Goal: Information Seeking & Learning: Learn about a topic

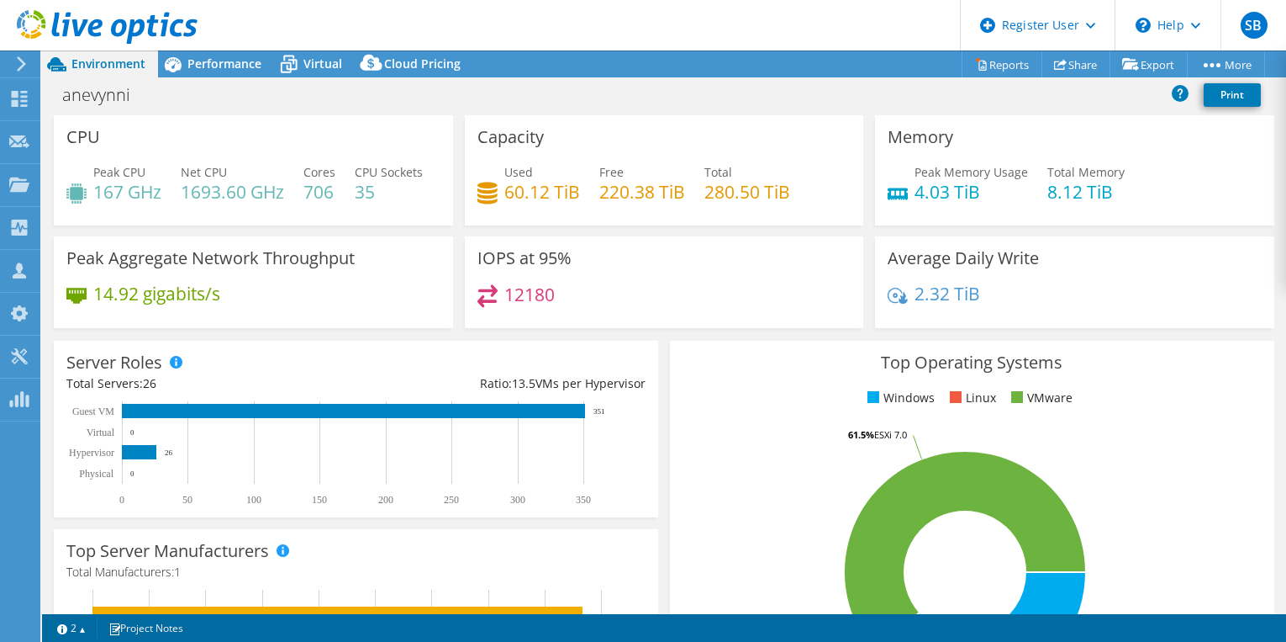
select select "USD"
click at [238, 70] on span "Performance" at bounding box center [225, 63] width 74 height 16
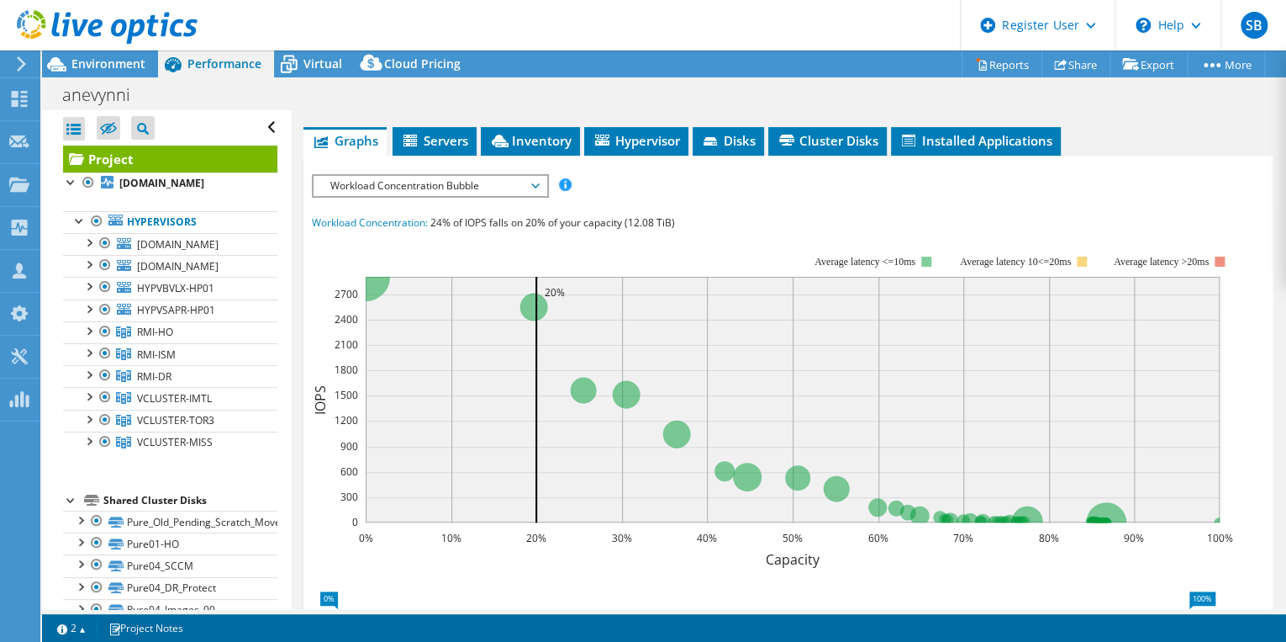
scroll to position [312, 0]
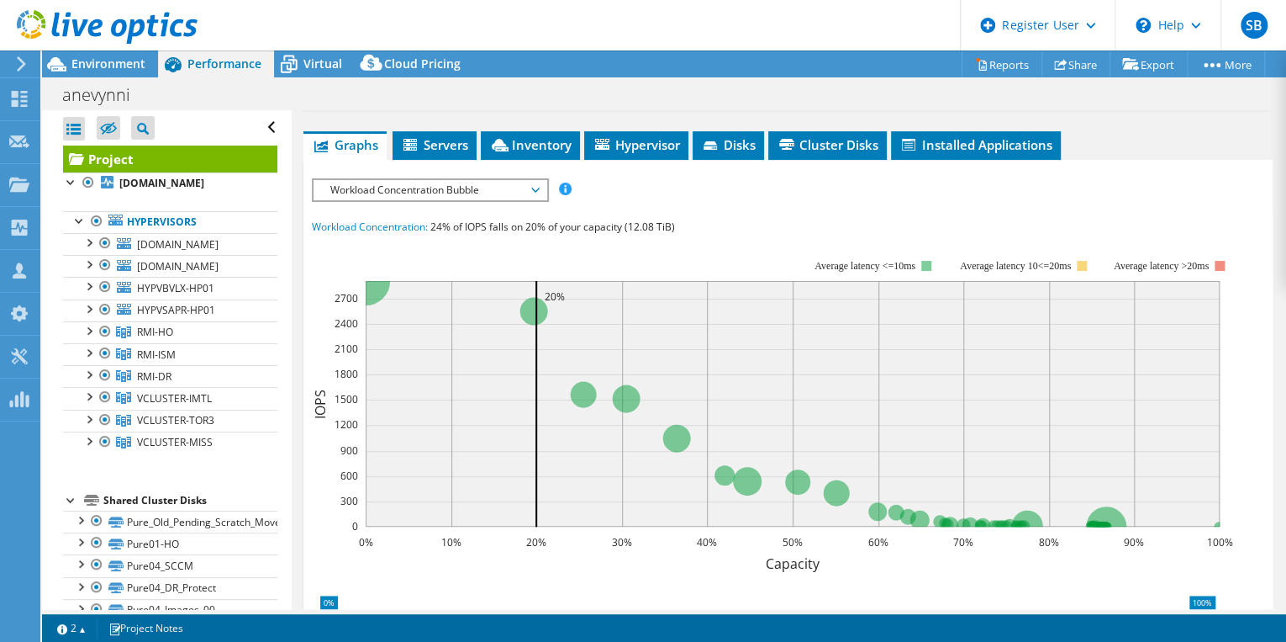
click at [536, 200] on span "Workload Concentration Bubble" at bounding box center [430, 190] width 216 height 20
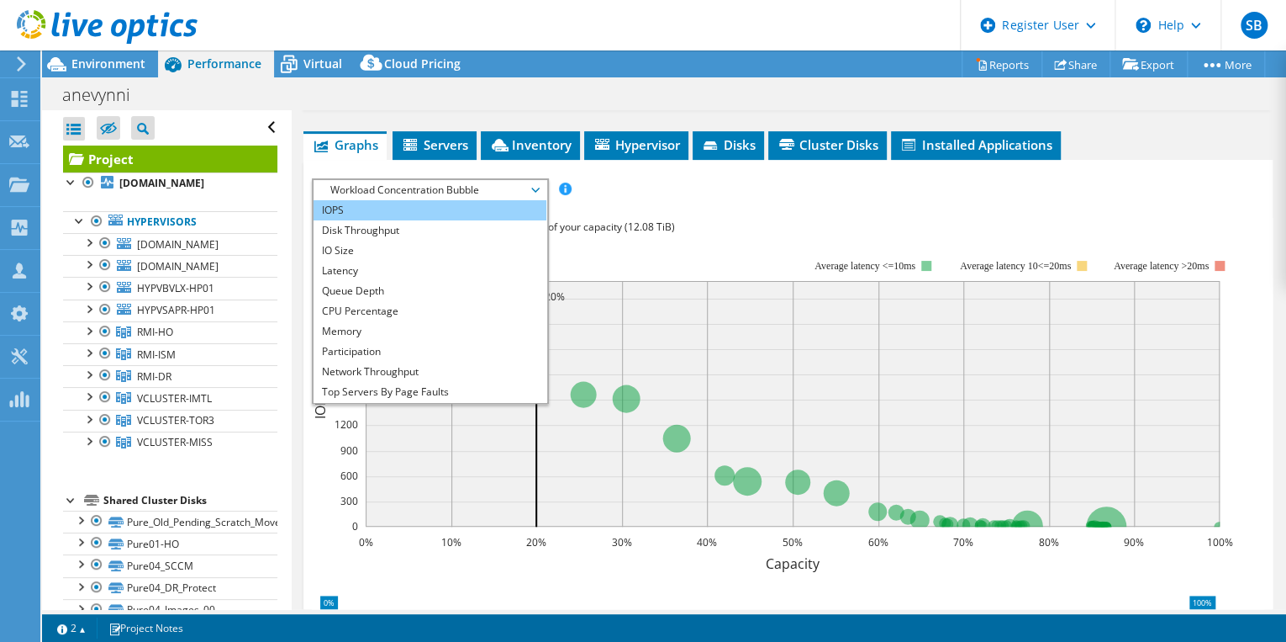
click at [372, 220] on li "IOPS" at bounding box center [430, 210] width 233 height 20
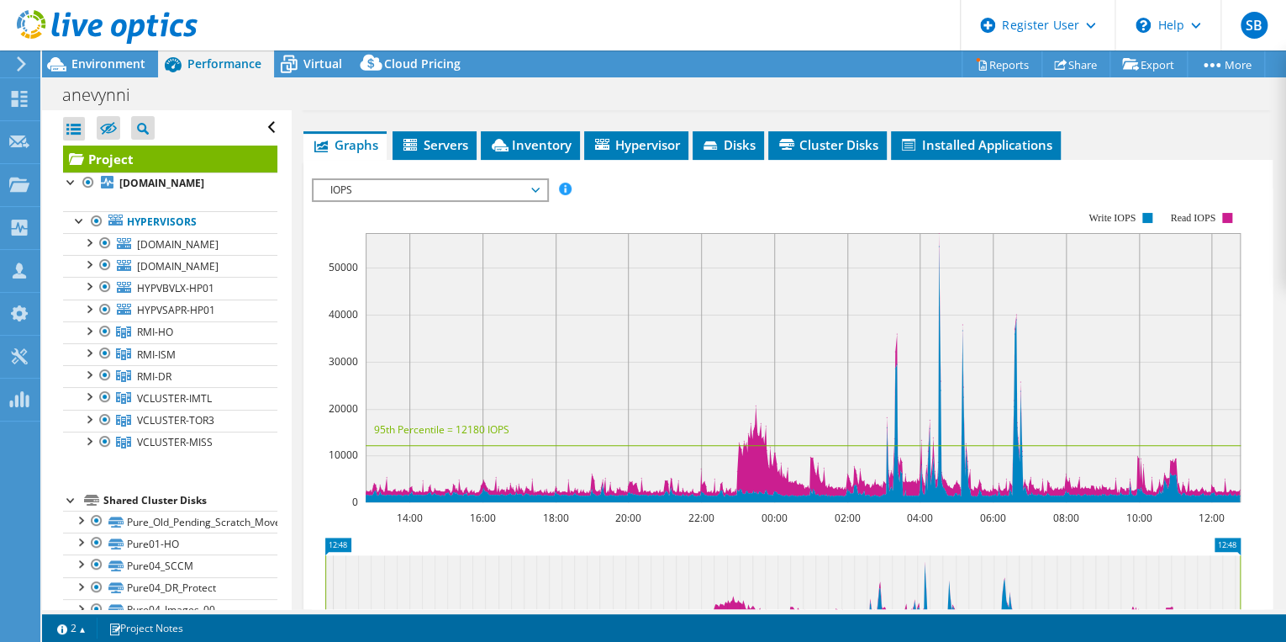
click at [538, 200] on span "IOPS" at bounding box center [430, 190] width 233 height 20
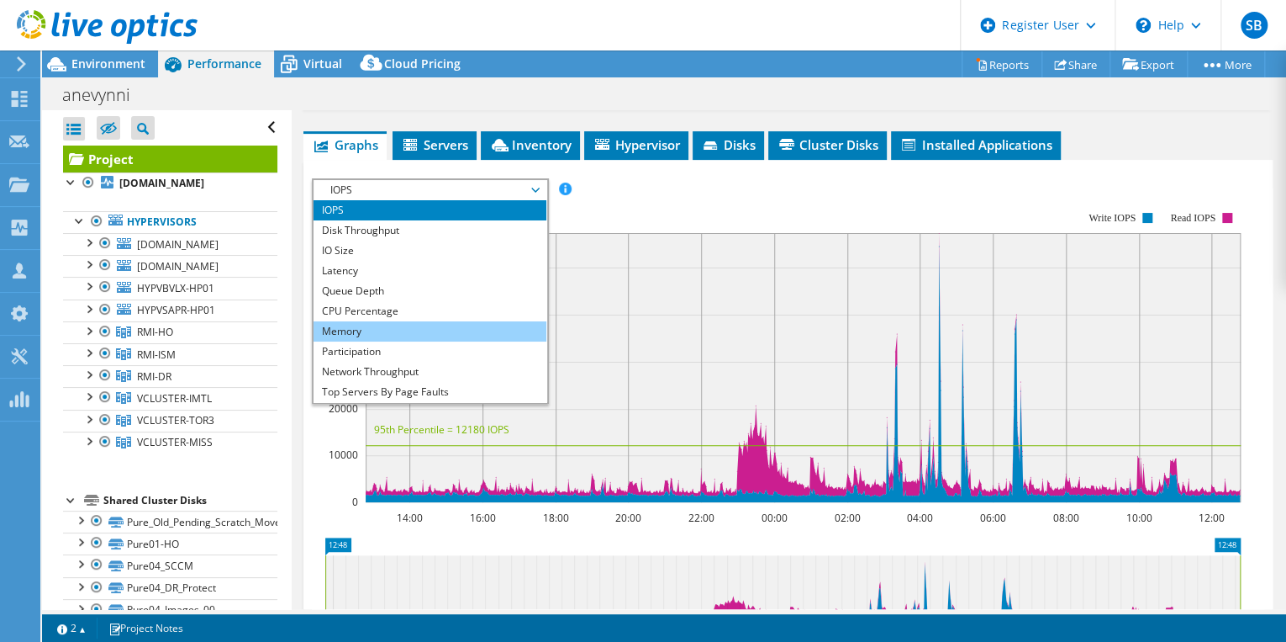
click at [377, 341] on li "Memory" at bounding box center [430, 331] width 233 height 20
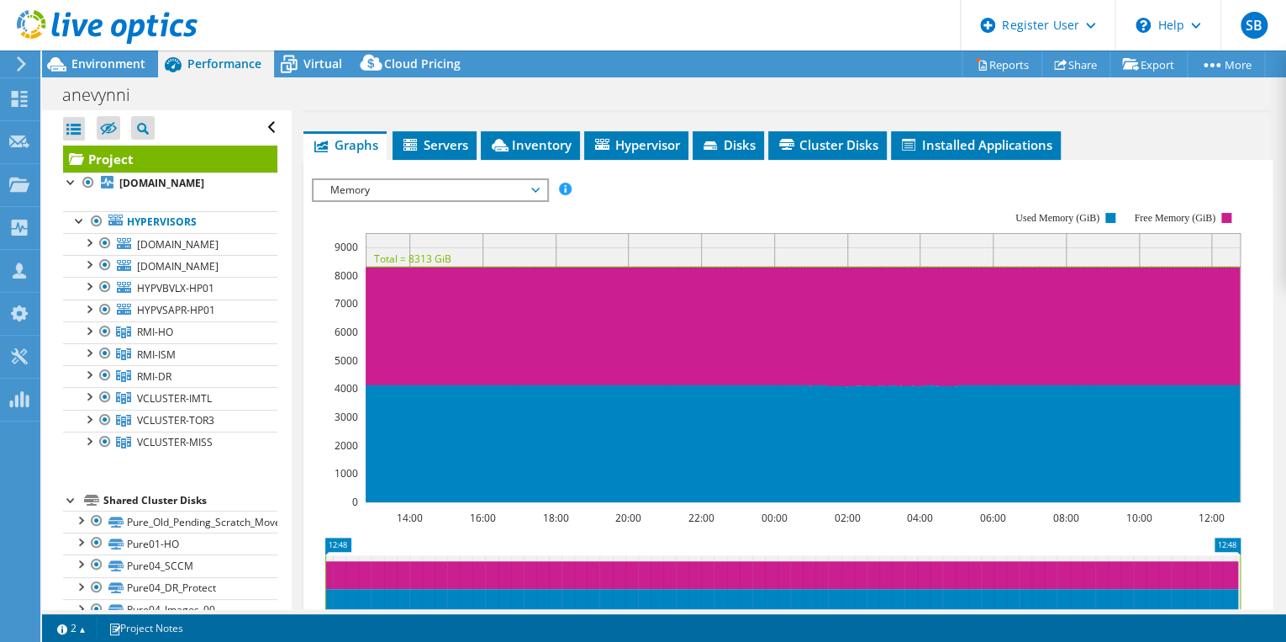
click at [536, 200] on span "Memory" at bounding box center [430, 190] width 216 height 20
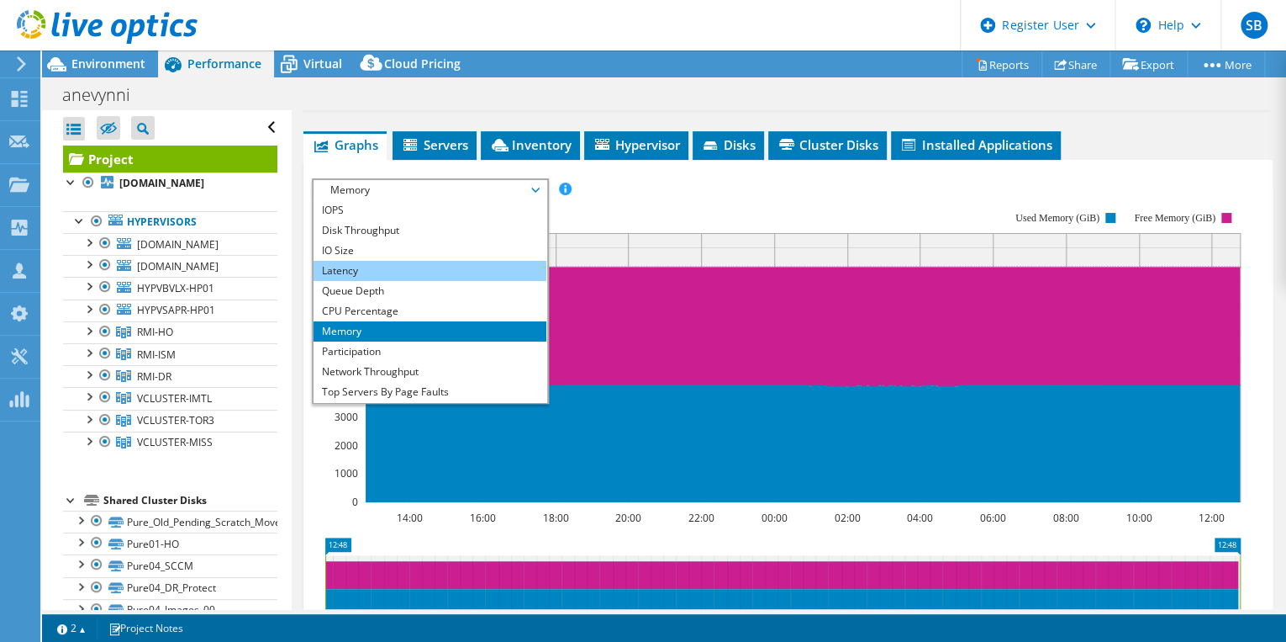
click at [434, 281] on li "Latency" at bounding box center [430, 271] width 233 height 20
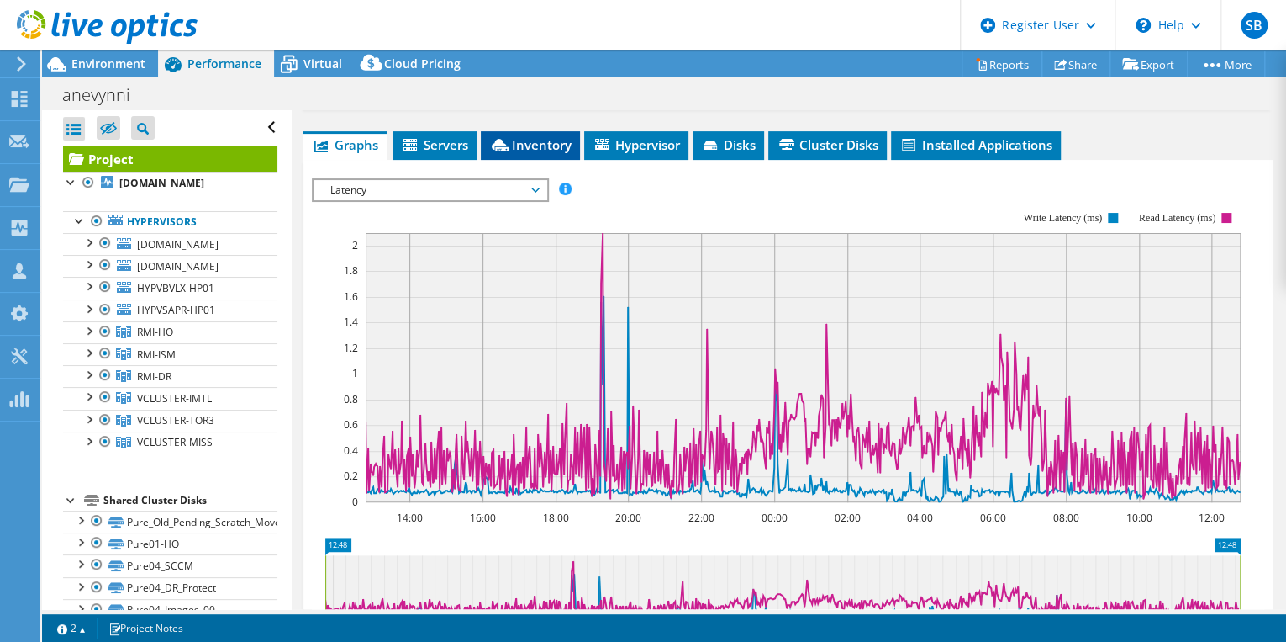
click at [557, 160] on li "Inventory" at bounding box center [530, 145] width 99 height 29
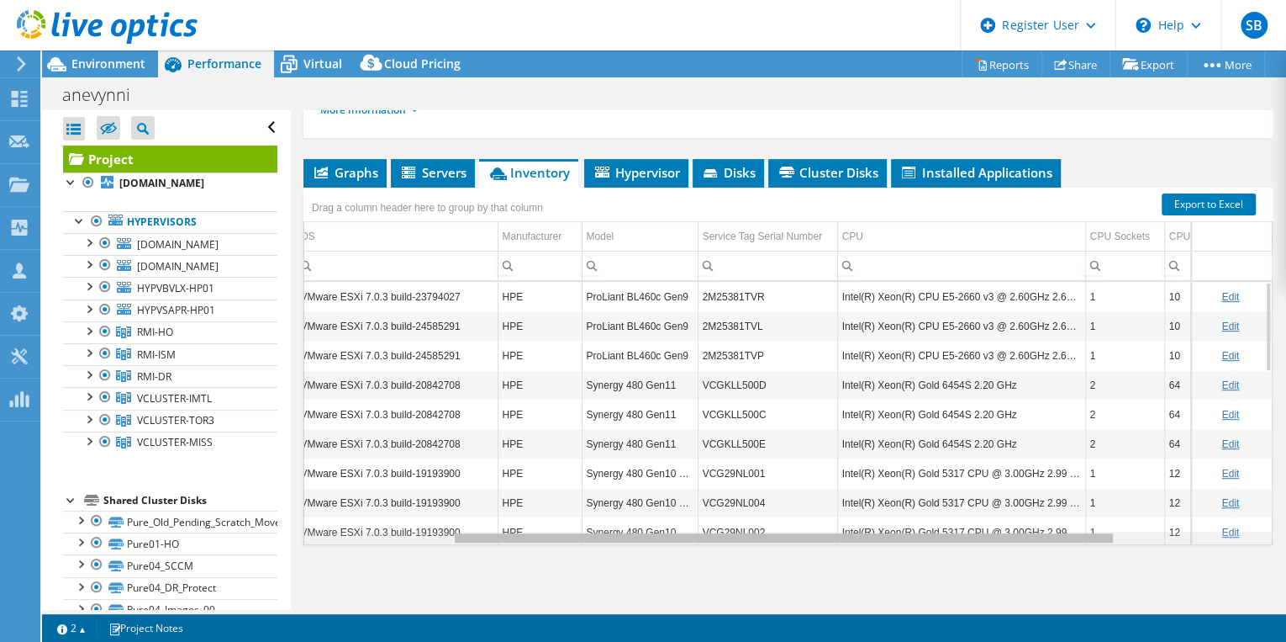
scroll to position [0, 215]
drag, startPoint x: 962, startPoint y: 539, endPoint x: 1140, endPoint y: 541, distance: 178.3
click at [1140, 541] on body "SB Dell User [PERSON_NAME] [PERSON_NAME][EMAIL_ADDRESS][PERSON_NAME][DOMAIN_NAM…" at bounding box center [643, 321] width 1286 height 642
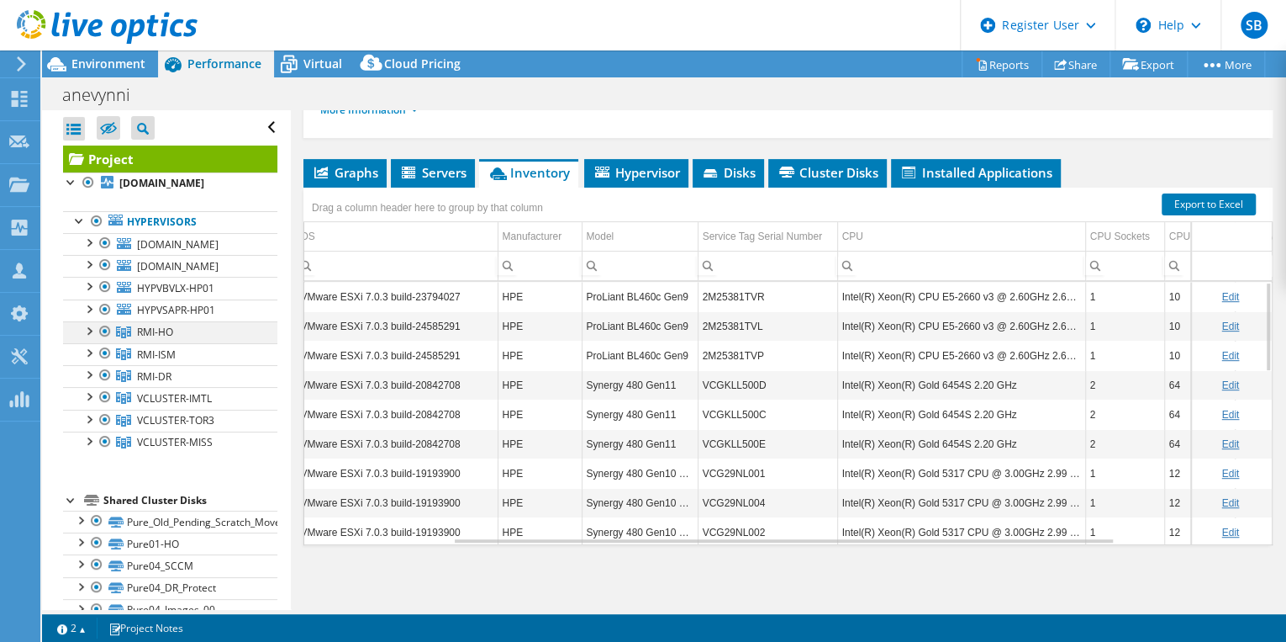
click at [89, 338] on div at bounding box center [88, 329] width 17 height 17
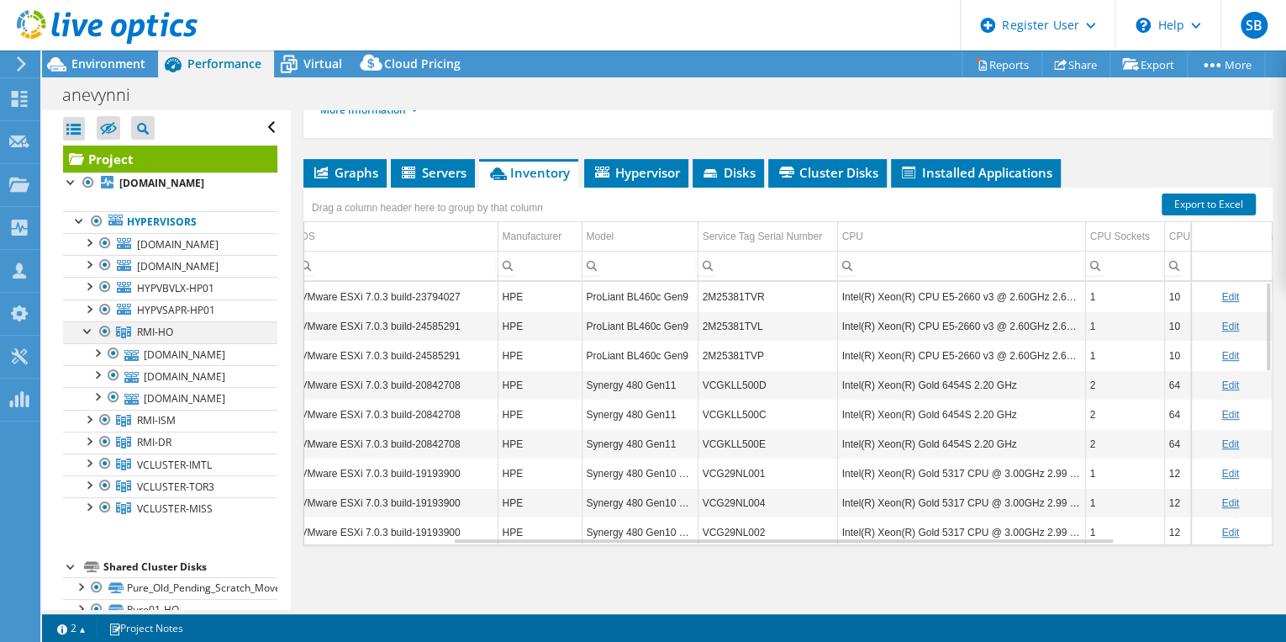
click at [89, 338] on div at bounding box center [88, 329] width 17 height 17
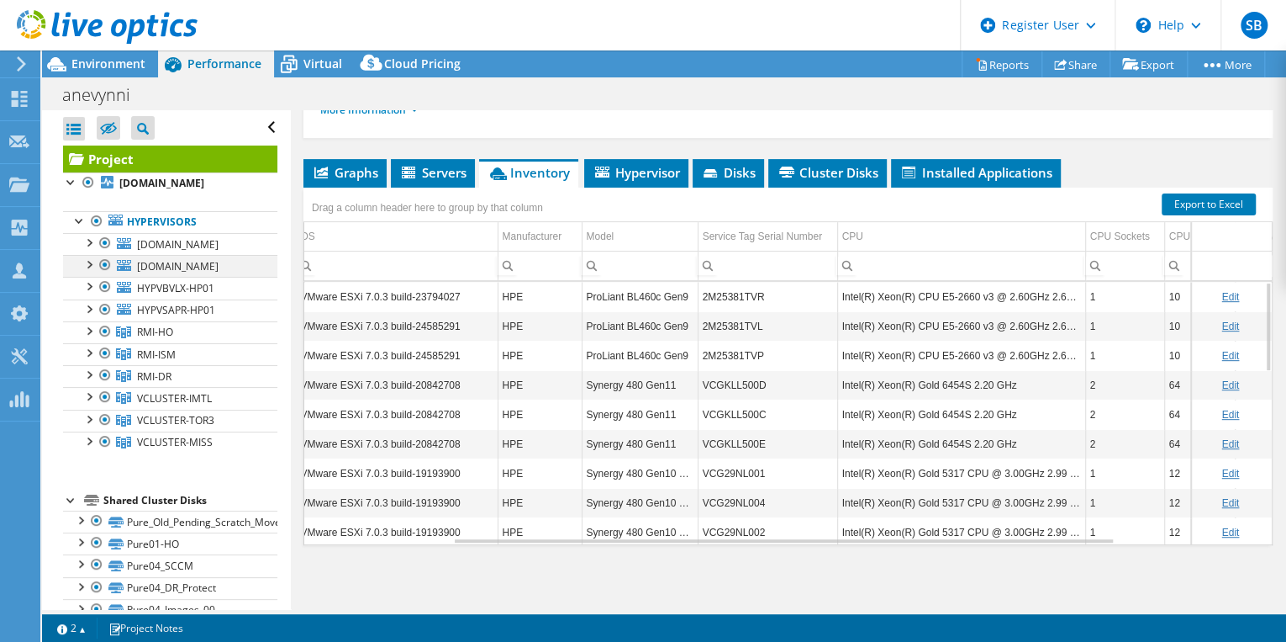
click at [91, 272] on div at bounding box center [88, 263] width 17 height 17
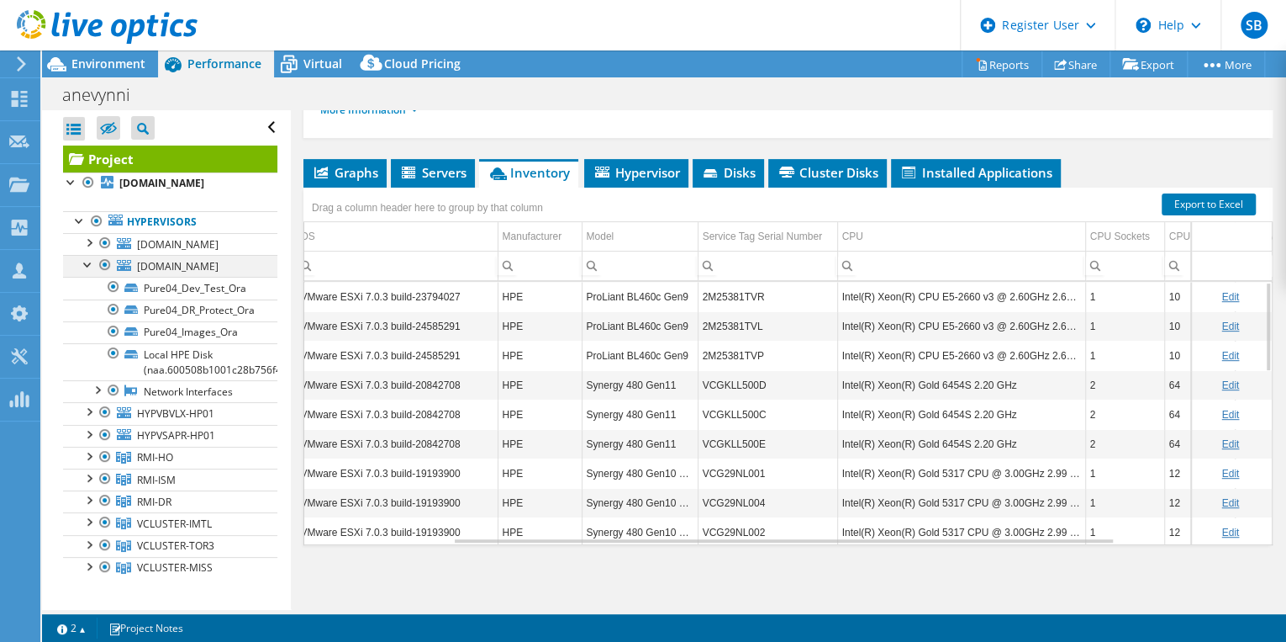
click at [91, 272] on div at bounding box center [88, 263] width 17 height 17
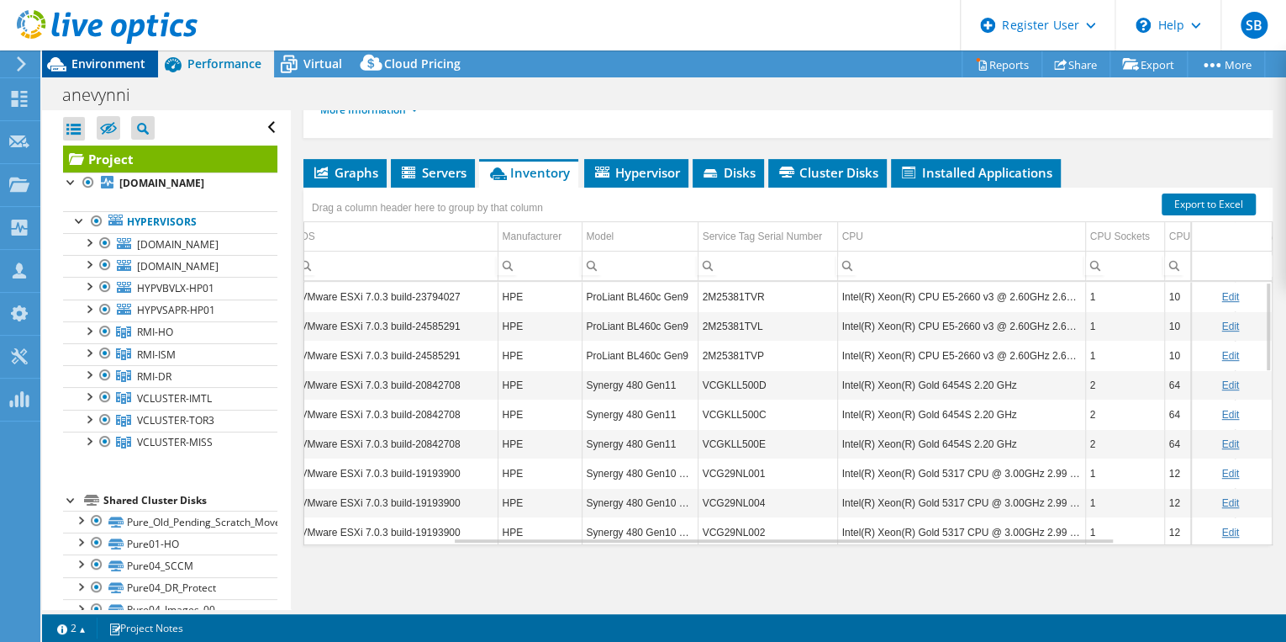
click at [140, 70] on span "Environment" at bounding box center [108, 63] width 74 height 16
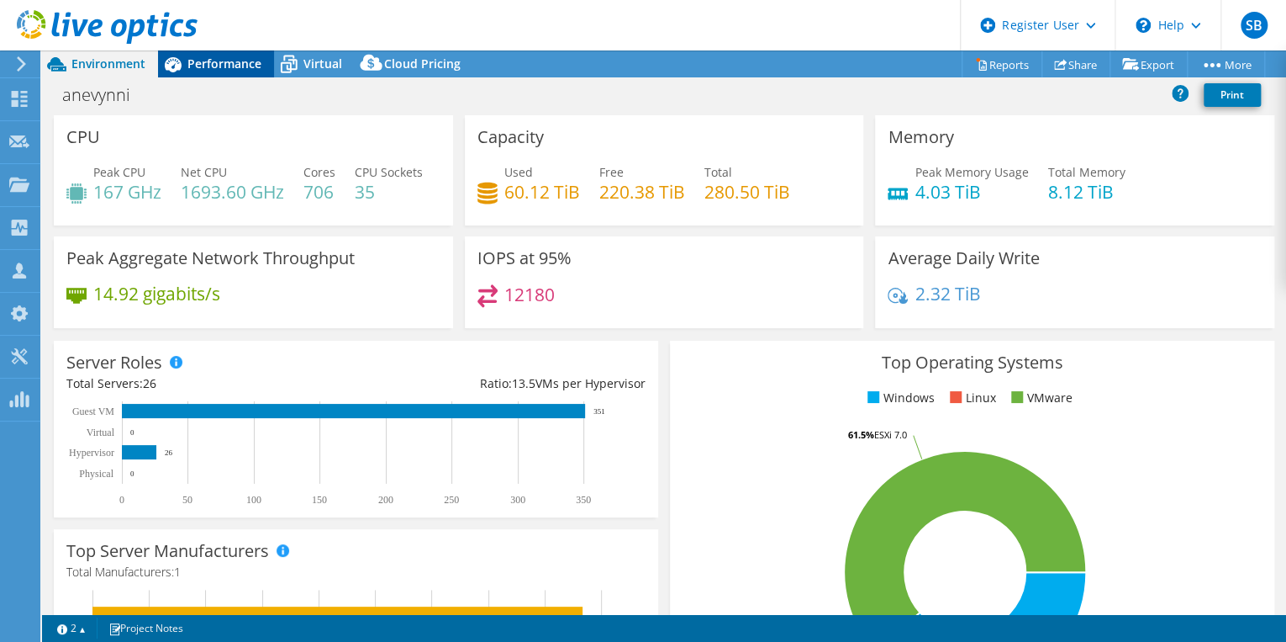
click at [211, 57] on span "Performance" at bounding box center [225, 63] width 74 height 16
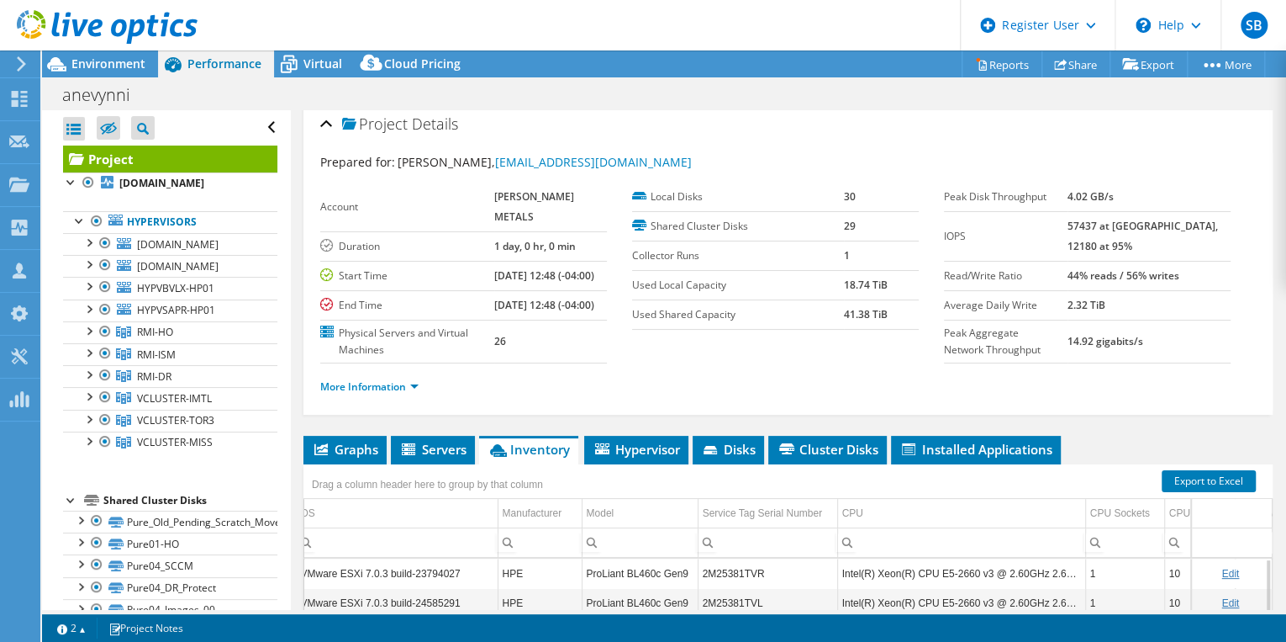
scroll to position [0, 0]
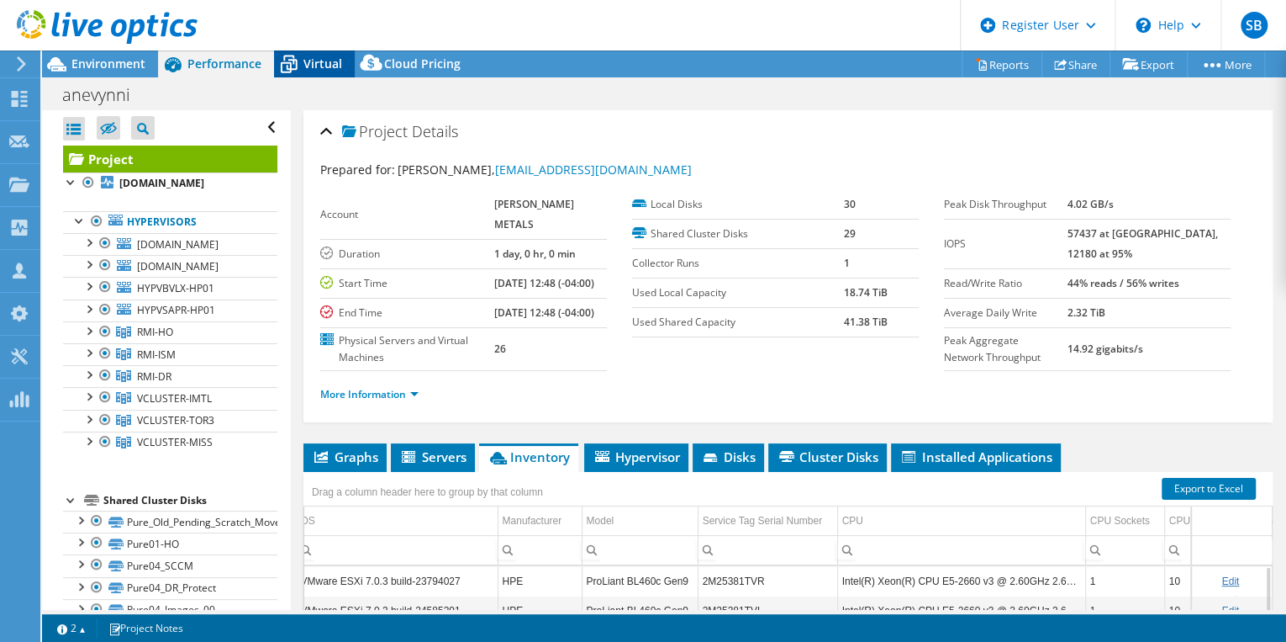
click at [330, 71] on span "Virtual" at bounding box center [323, 63] width 39 height 16
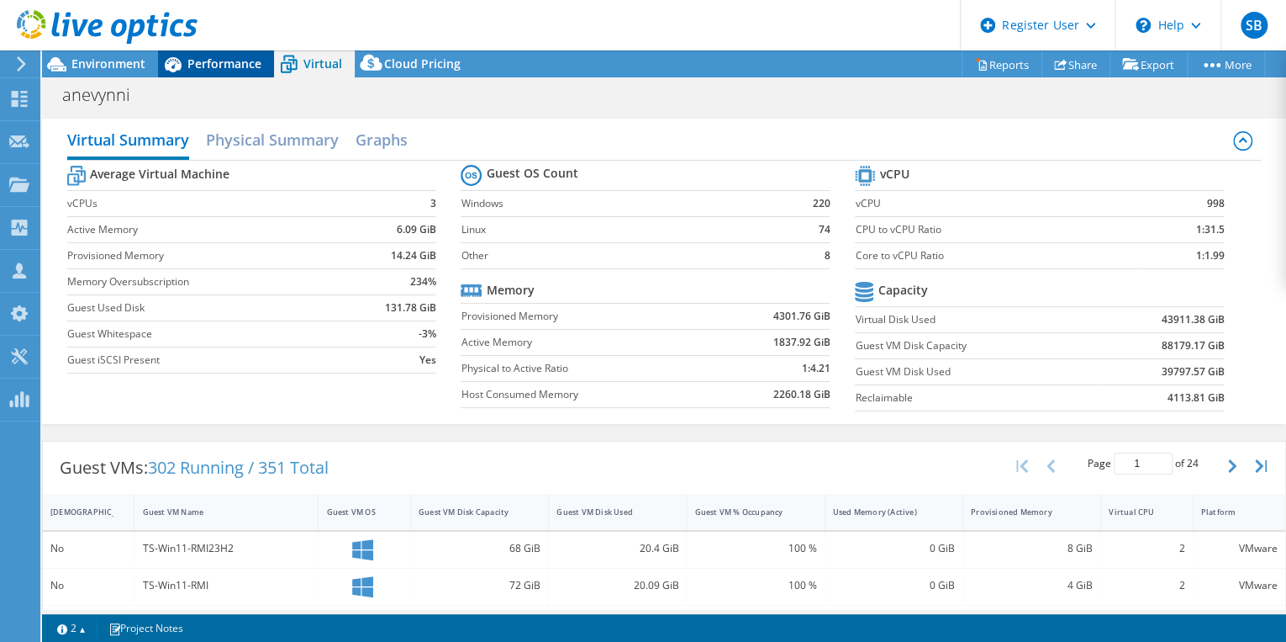
click at [218, 61] on span "Performance" at bounding box center [225, 63] width 74 height 16
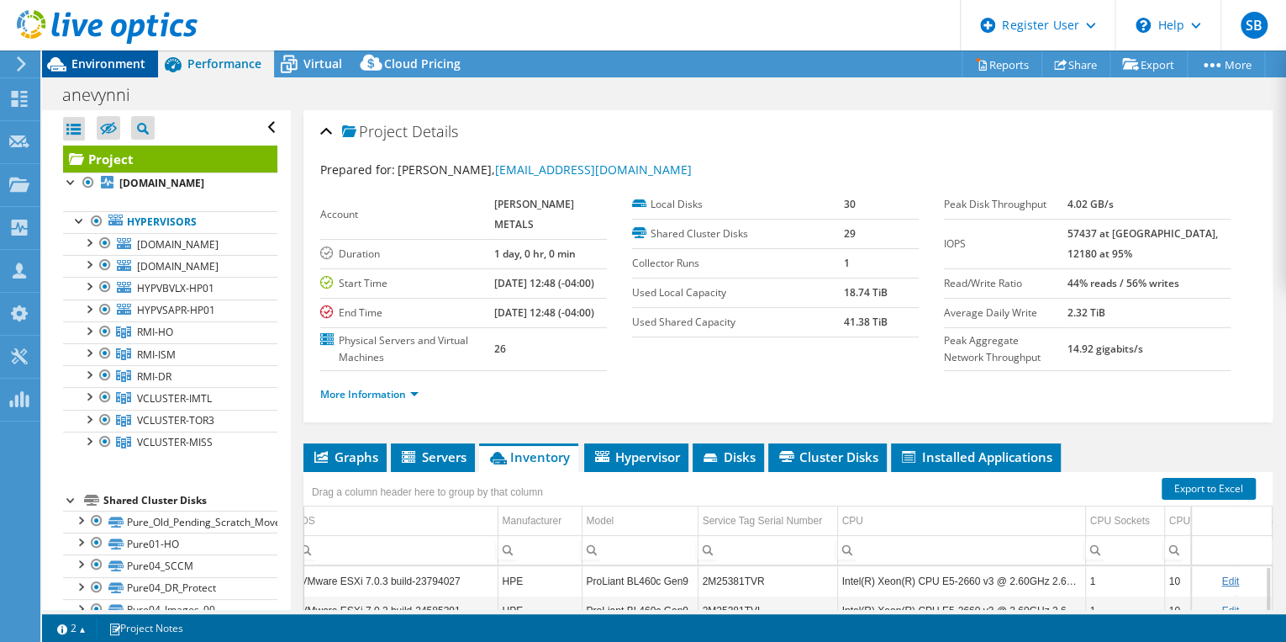
click at [128, 71] on span "Environment" at bounding box center [108, 63] width 74 height 16
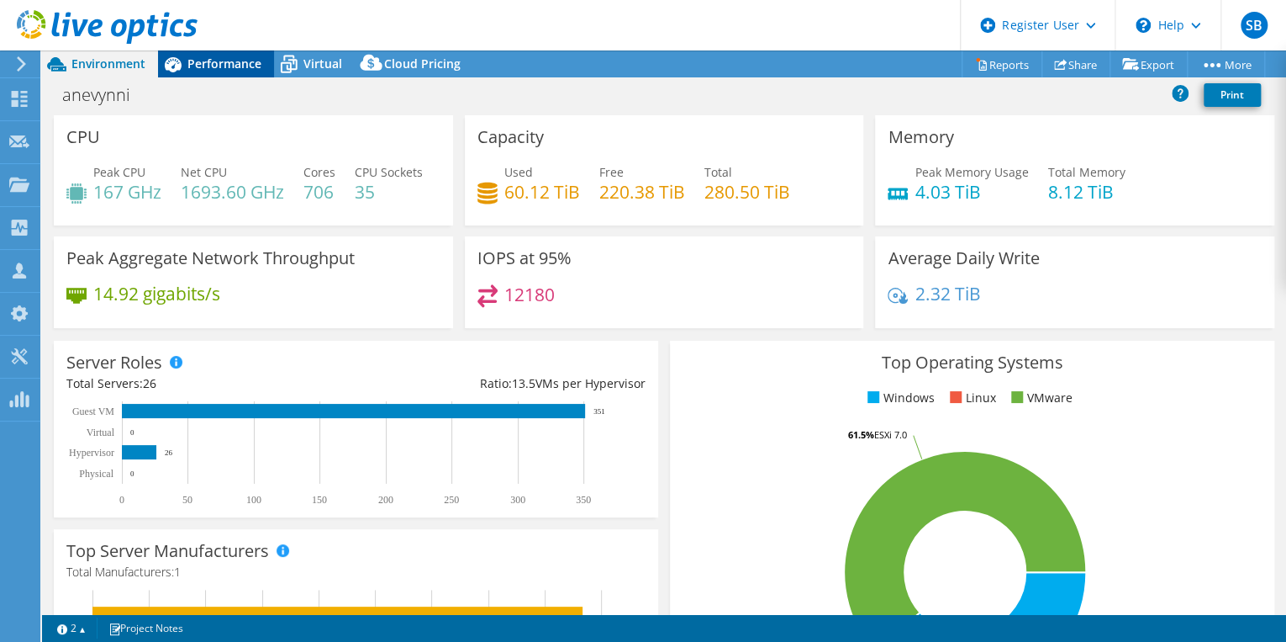
click at [198, 67] on span "Performance" at bounding box center [225, 63] width 74 height 16
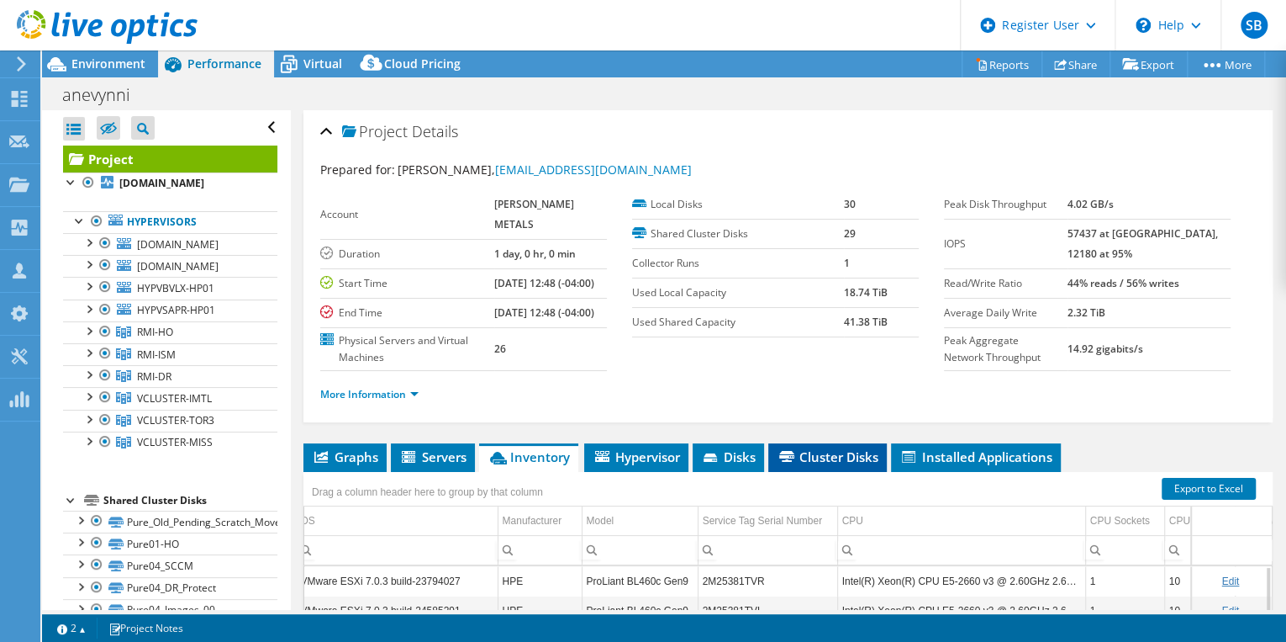
click at [858, 465] on span "Cluster Disks" at bounding box center [828, 456] width 102 height 17
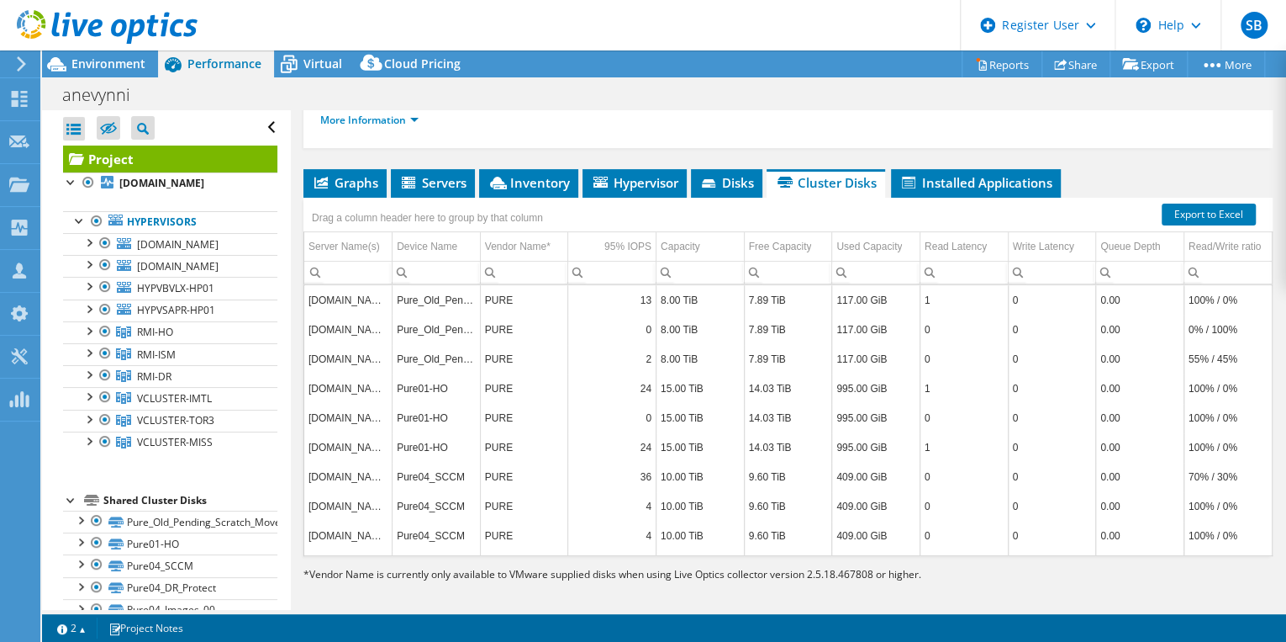
scroll to position [279, 0]
